Goal: Task Accomplishment & Management: Manage account settings

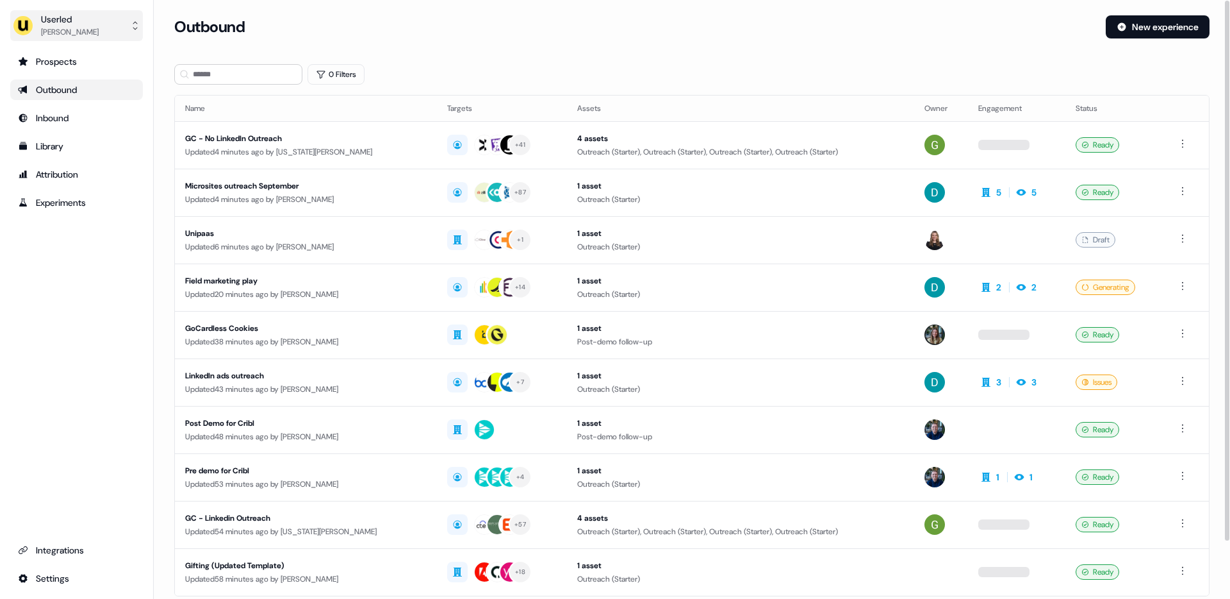
click at [53, 28] on div "Oliver Grogan" at bounding box center [70, 32] width 58 height 13
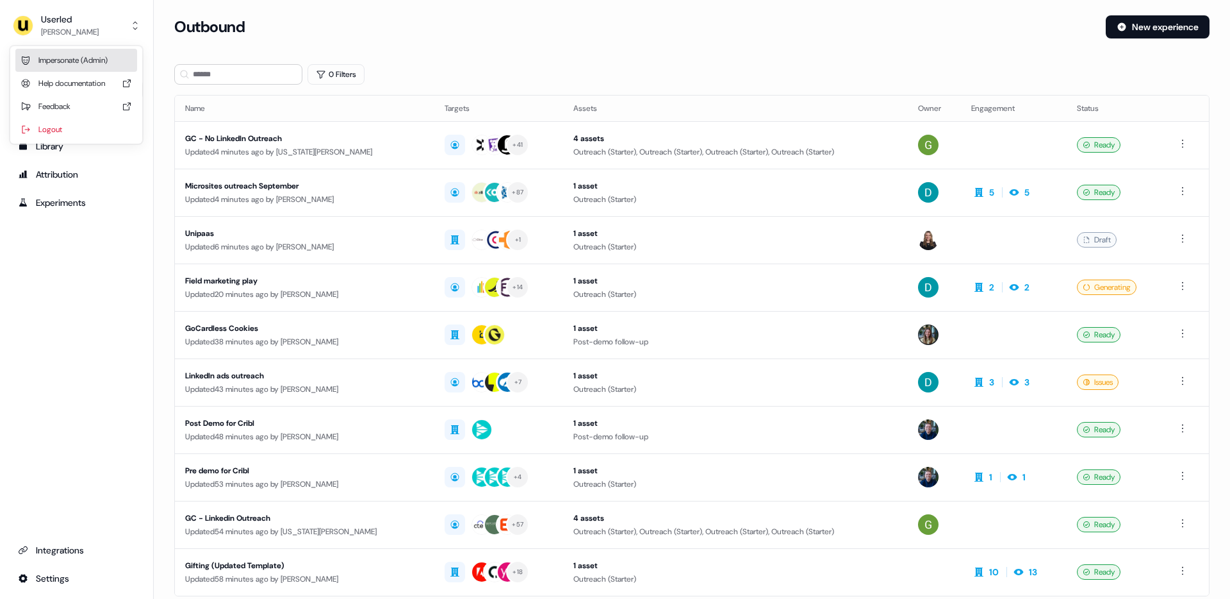
click at [96, 56] on div "Impersonate (Admin)" at bounding box center [76, 60] width 122 height 23
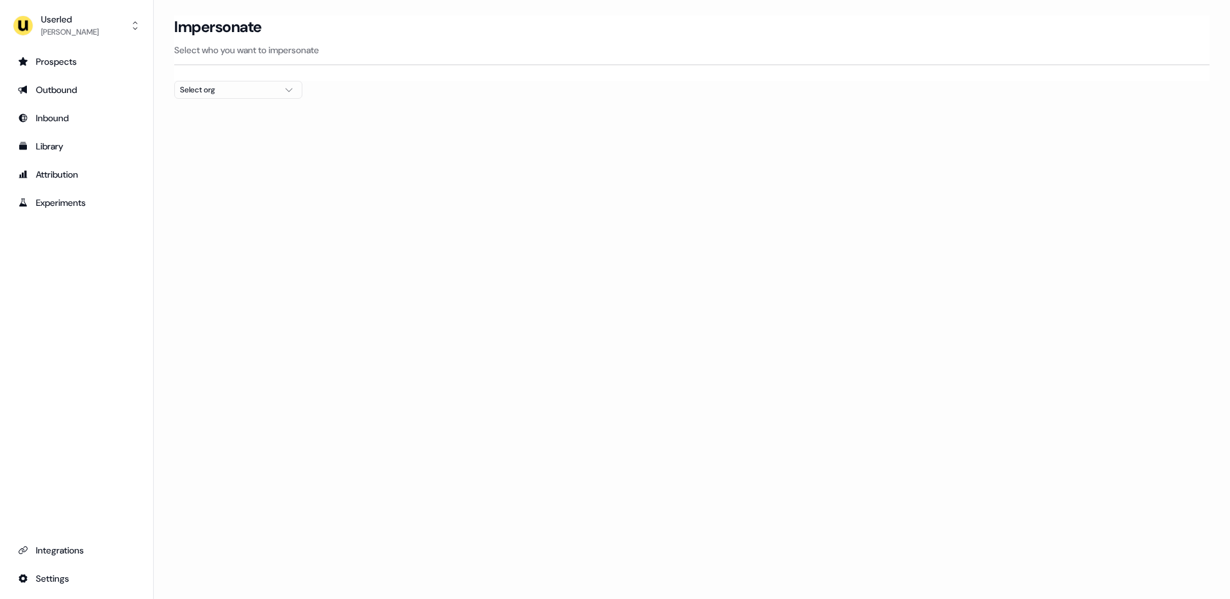
click at [207, 90] on div "Select org" at bounding box center [228, 89] width 96 height 13
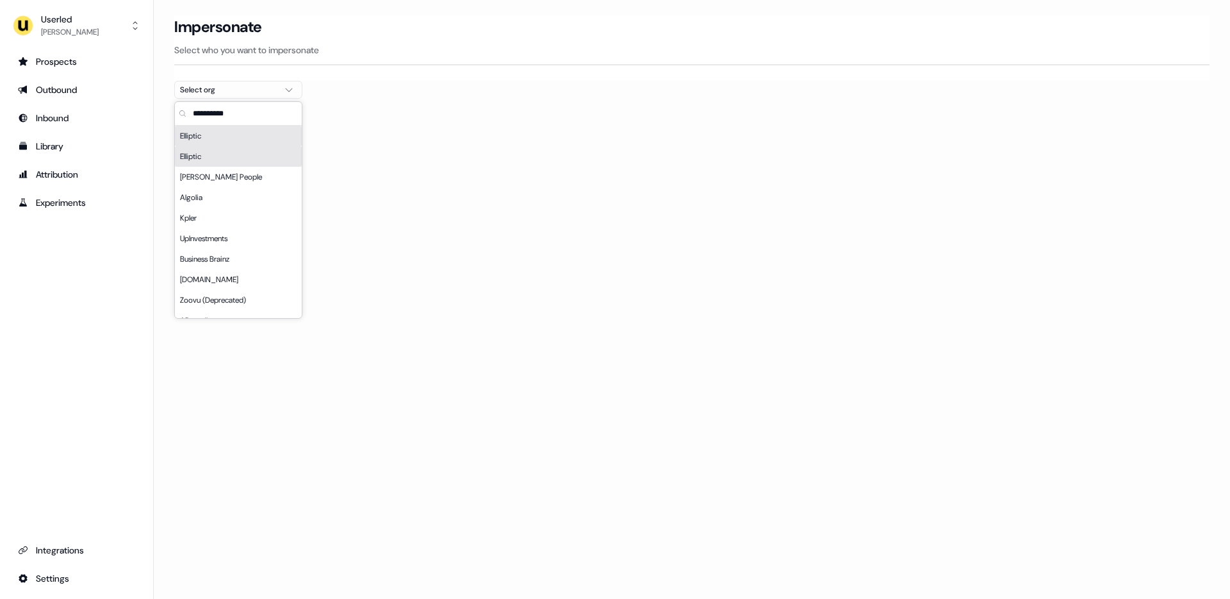
click at [215, 163] on div "Elliptic" at bounding box center [238, 156] width 127 height 21
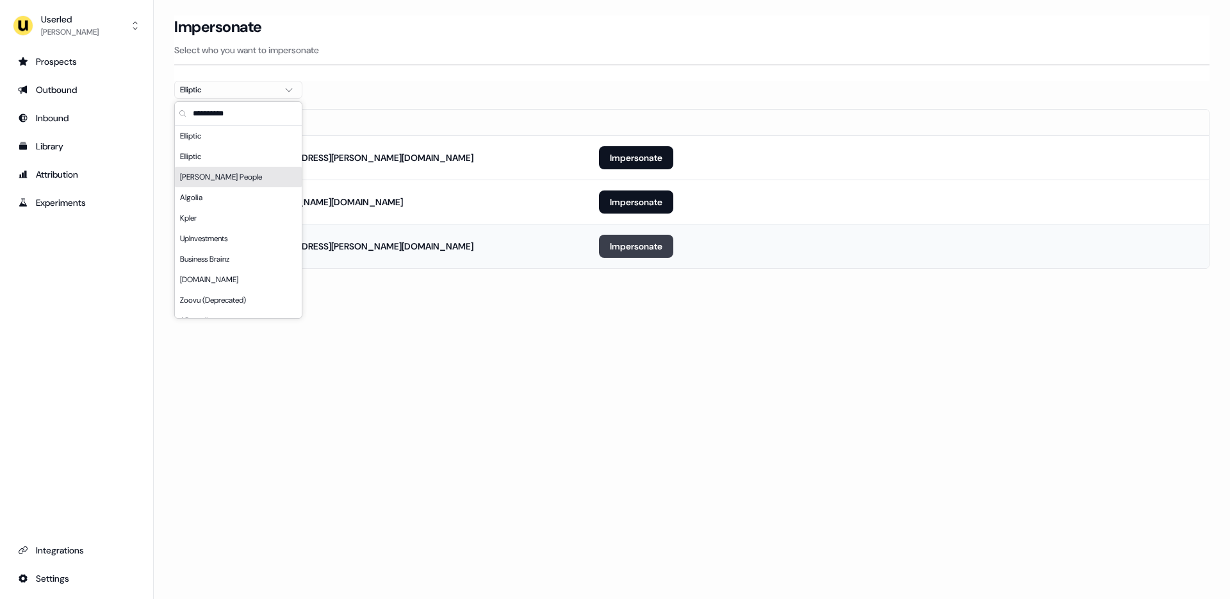
drag, startPoint x: 591, startPoint y: 356, endPoint x: 643, endPoint y: 246, distance: 121.3
click at [592, 354] on div "Loading... Impersonate Select who you want to impersonate Elliptic Email adam.g…" at bounding box center [692, 299] width 1077 height 599
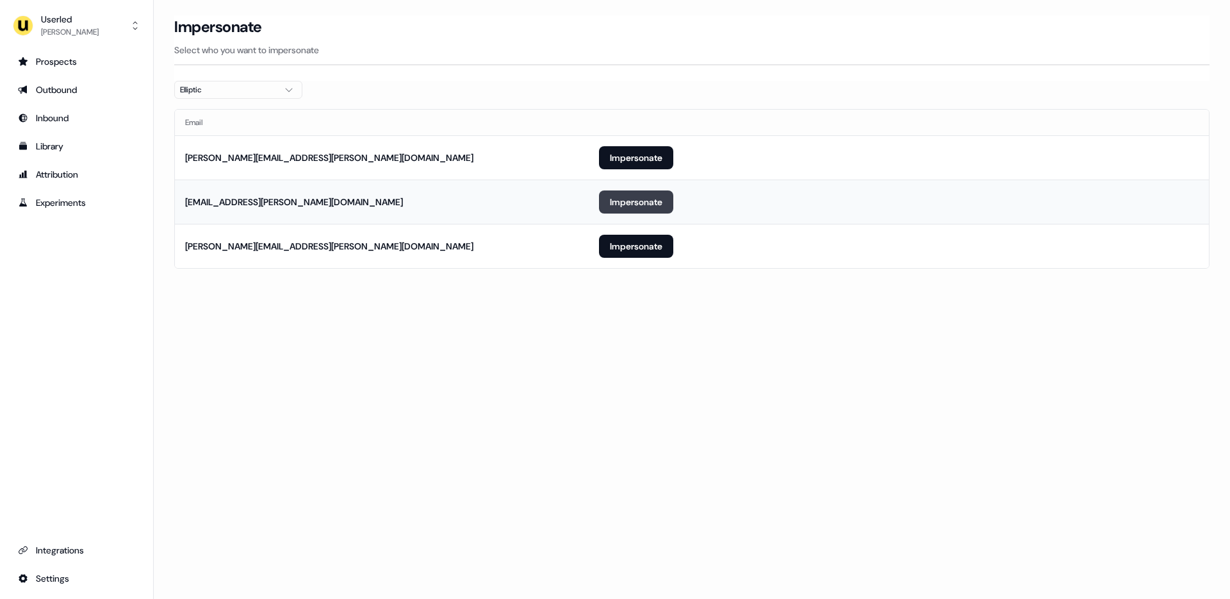
click at [638, 196] on button "Impersonate" at bounding box center [636, 201] width 74 height 23
